Goal: Find contact information: Find contact information

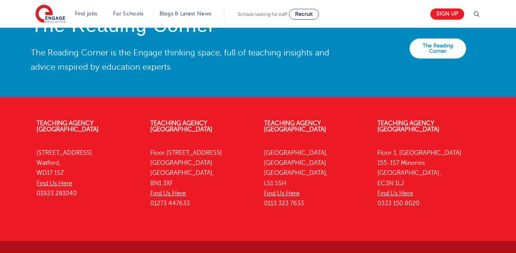
scroll to position [1769, 0]
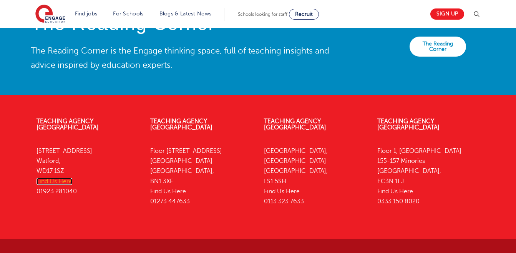
click at [66, 178] on link "Find Us Here" at bounding box center [55, 181] width 36 height 7
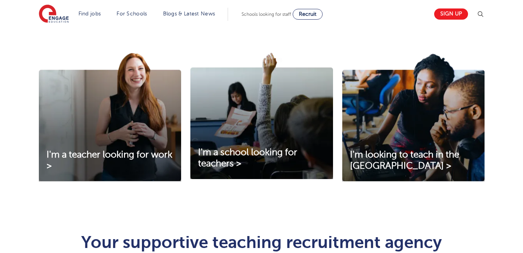
scroll to position [0, 0]
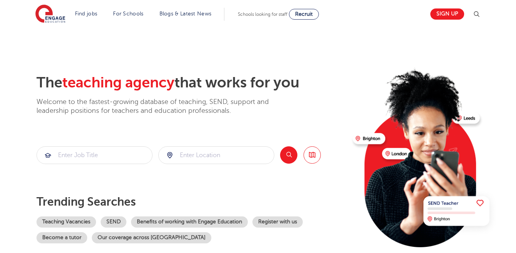
click at [480, 14] on img at bounding box center [476, 14] width 9 height 9
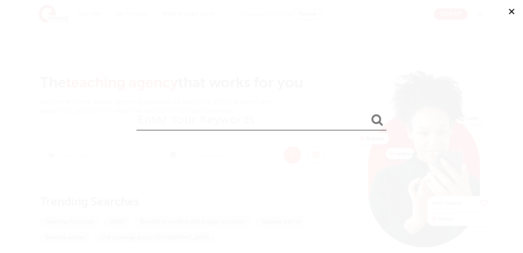
click at [152, 119] on input "search" at bounding box center [262, 117] width 250 height 25
type input "official email address"
click at [374, 122] on icon "submit" at bounding box center [377, 119] width 12 height 12
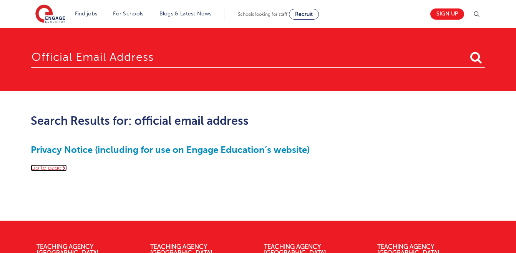
click at [60, 167] on link "Go to page" at bounding box center [49, 167] width 36 height 7
